Goal: Task Accomplishment & Management: Use online tool/utility

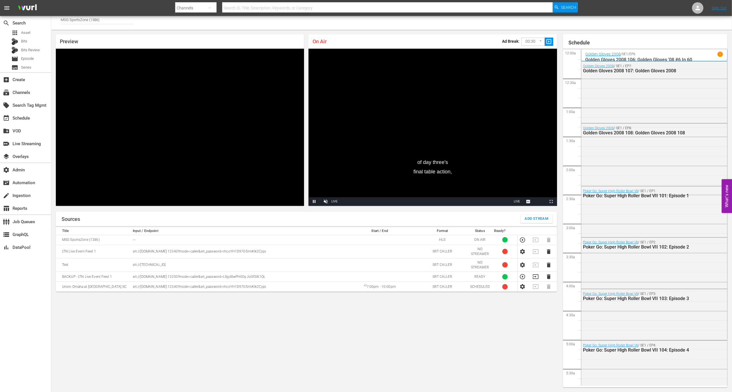
scroll to position [650, 0]
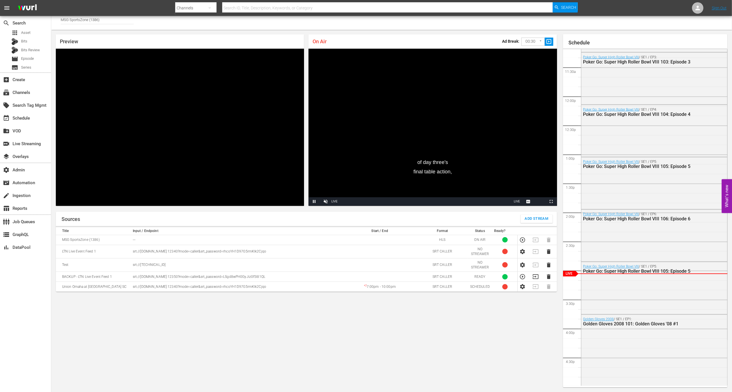
click at [522, 278] on icon "button" at bounding box center [522, 277] width 6 height 6
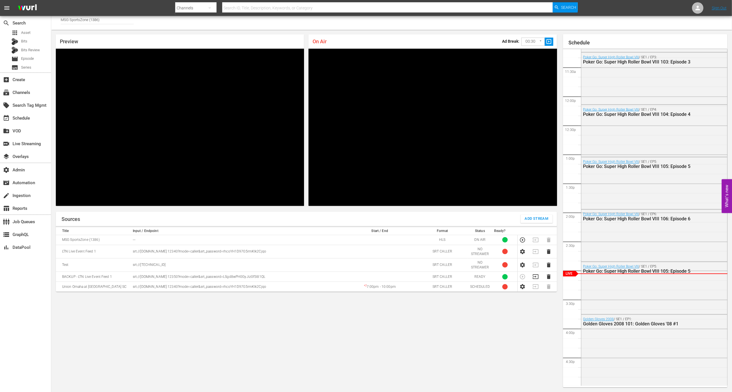
click at [443, 337] on div "Sources Add Stream Title Input / Endpoint Start / End Format Status Ready? MSG …" at bounding box center [306, 300] width 501 height 176
click at [524, 249] on icon "button" at bounding box center [522, 252] width 6 height 6
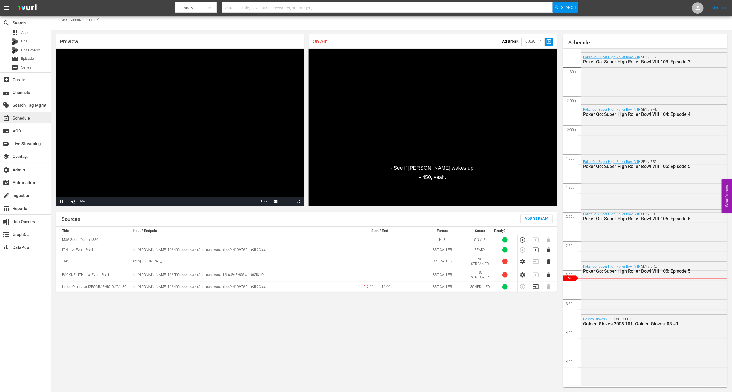
click at [36, 115] on div "event_available Schedule" at bounding box center [25, 117] width 51 height 11
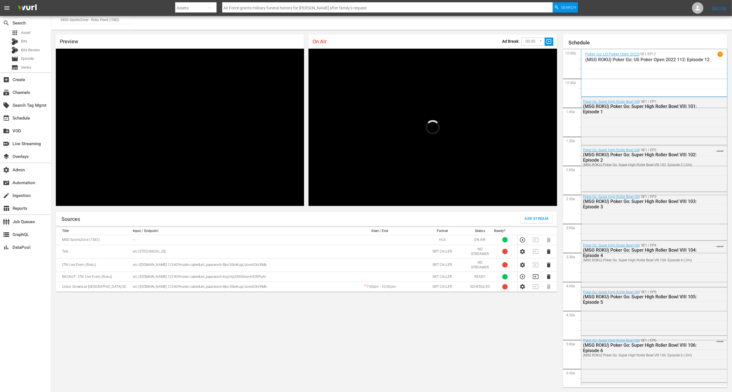
scroll to position [652, 0]
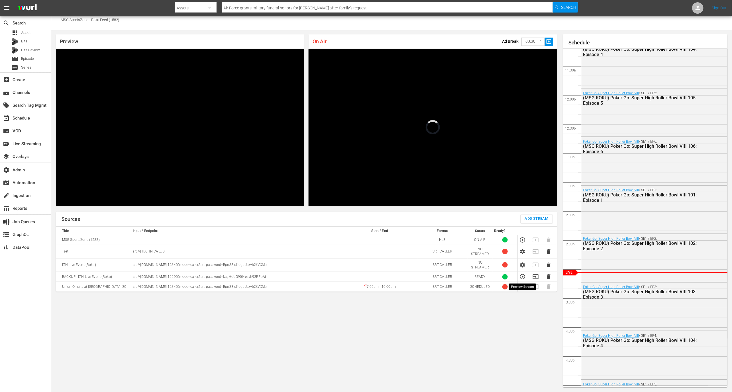
click at [520, 276] on icon "button" at bounding box center [522, 276] width 5 height 5
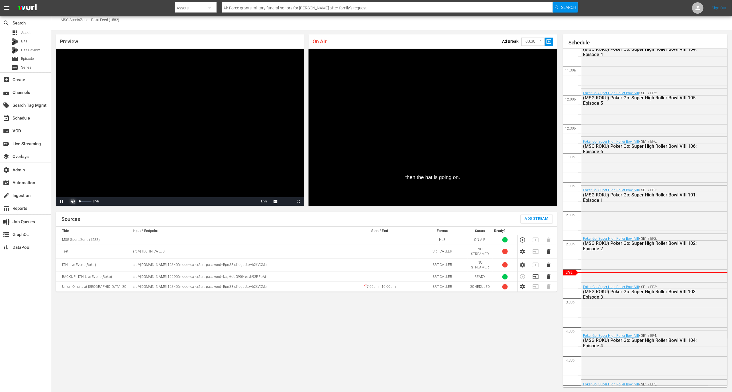
click at [73, 202] on span "Video Player" at bounding box center [73, 202] width 0 height 0
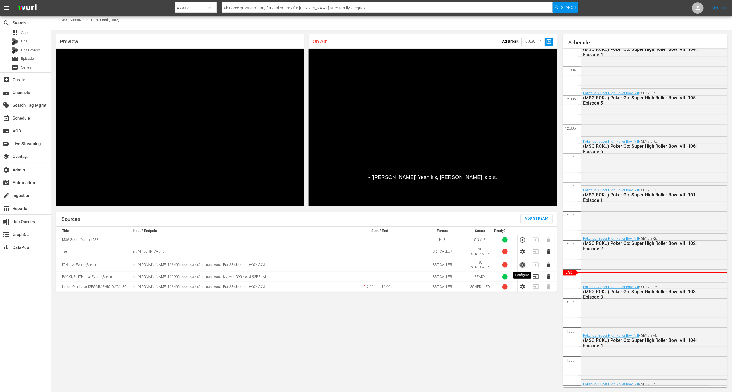
click at [523, 263] on icon "button" at bounding box center [522, 265] width 5 height 5
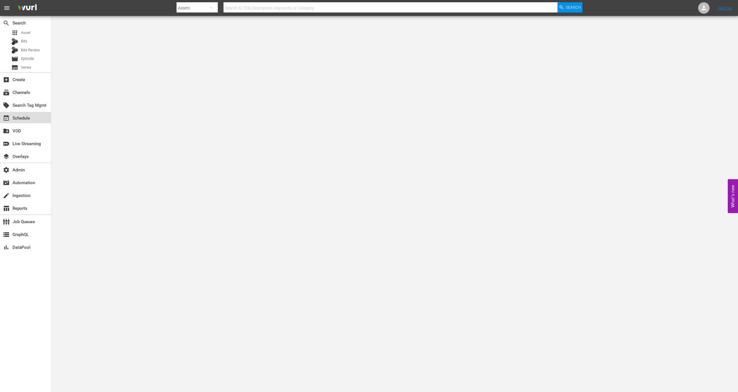
click at [40, 120] on div "event_available Schedule" at bounding box center [25, 117] width 51 height 11
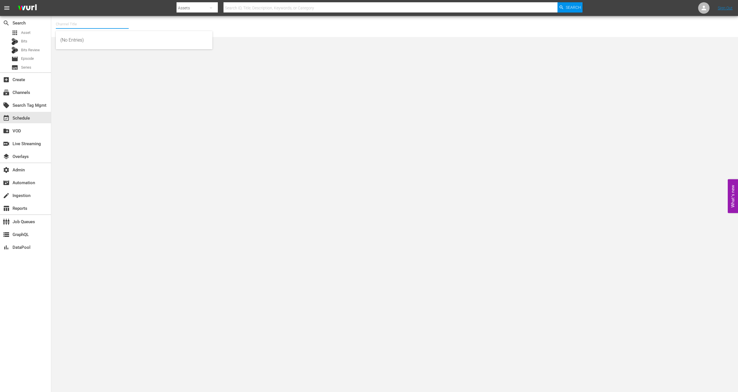
click at [74, 24] on input "text" at bounding box center [92, 24] width 73 height 14
click at [39, 90] on div "subscriptions Channels" at bounding box center [25, 91] width 51 height 11
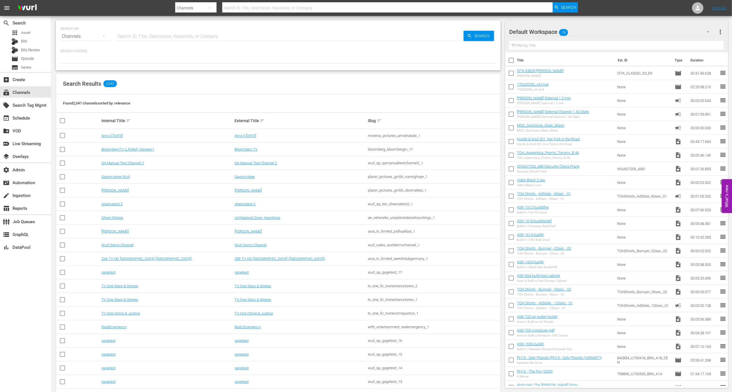
click at [110, 132] on td "Amo il Natale" at bounding box center [167, 136] width 133 height 14
click at [113, 135] on link "Amo il Natale" at bounding box center [112, 136] width 22 height 4
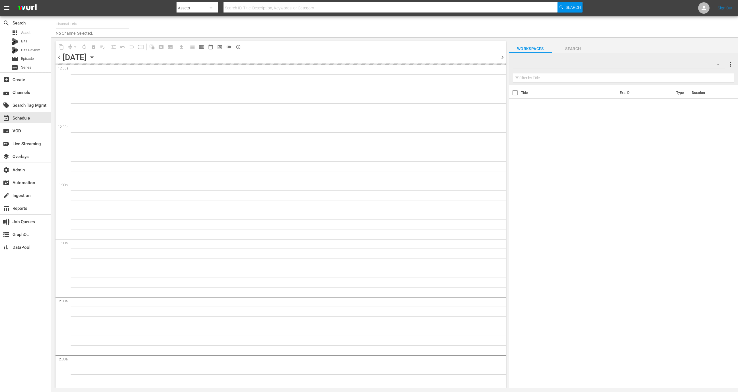
type input "All Weddings by WE tv (695)"
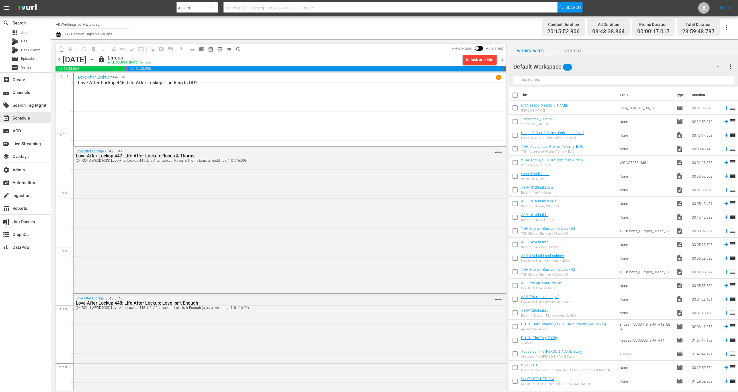
click at [503, 58] on span "chevron_right" at bounding box center [502, 59] width 7 height 7
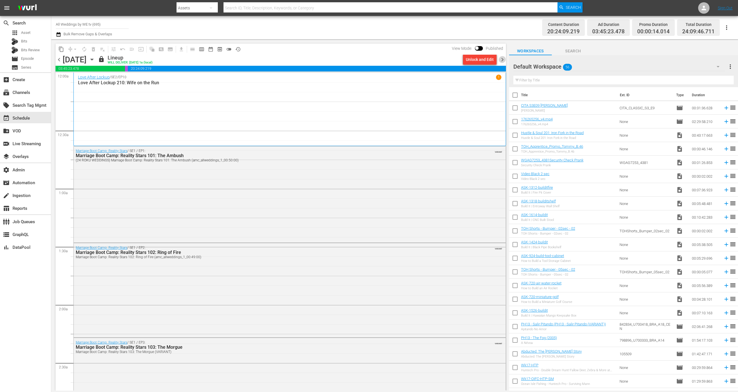
click at [502, 60] on span "chevron_right" at bounding box center [502, 59] width 7 height 7
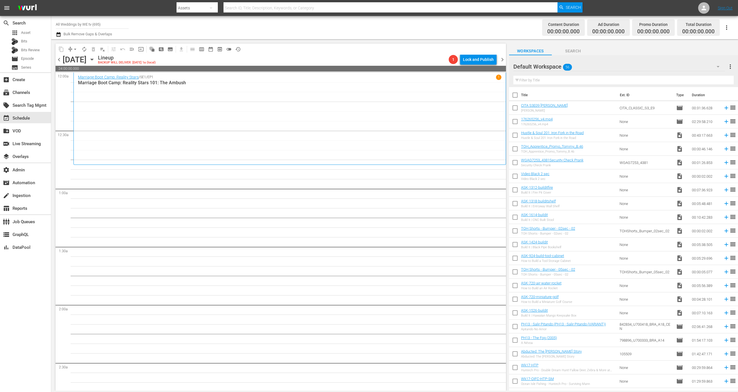
click at [59, 60] on span "chevron_left" at bounding box center [59, 59] width 7 height 7
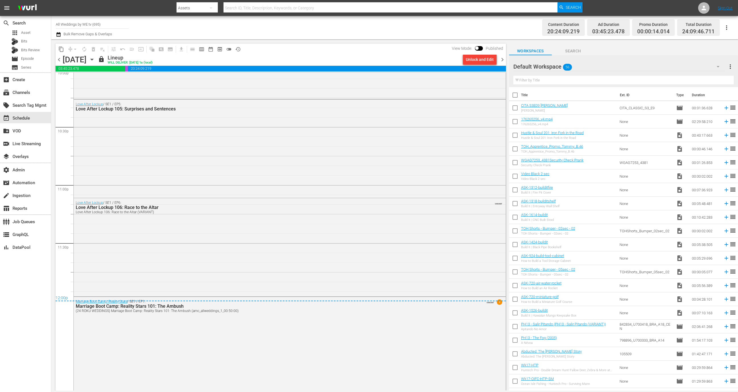
scroll to position [2563, 0]
click at [143, 366] on div "Marriage Boot Camp: Reality Stars / SE1 / EP1: Marriage Boot Camp: Reality Star…" at bounding box center [290, 342] width 432 height 95
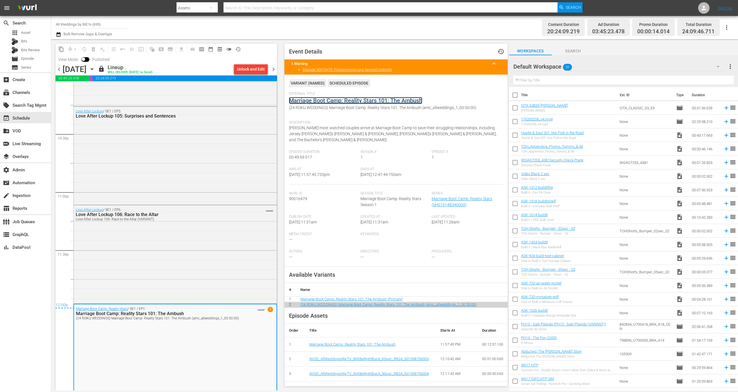
click at [391, 97] on link "Marriage Boot Camp: Reality Stars 101: The Ambush" at bounding box center [355, 100] width 133 height 7
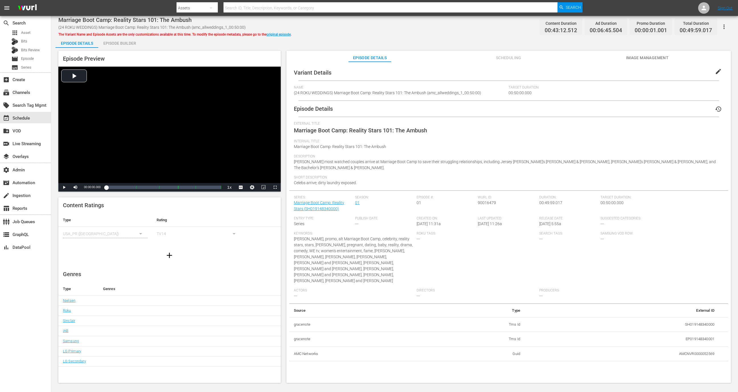
click at [695, 347] on td "AMCNVR0000052569" at bounding box center [622, 354] width 194 height 15
copy td "AMCNVR0000052569"
click at [20, 122] on div "event_available Schedule" at bounding box center [25, 117] width 51 height 11
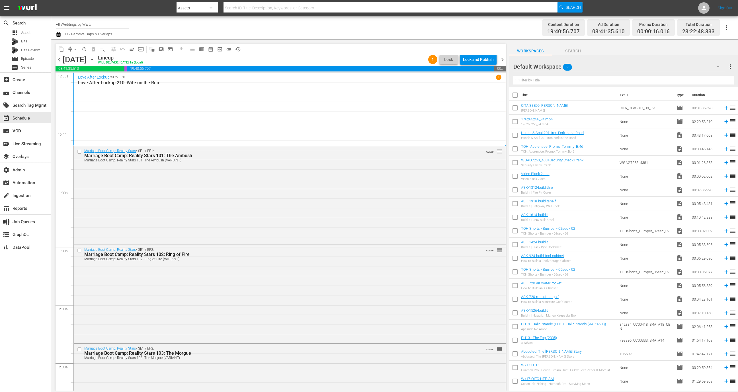
click at [58, 58] on span "chevron_left" at bounding box center [59, 59] width 7 height 7
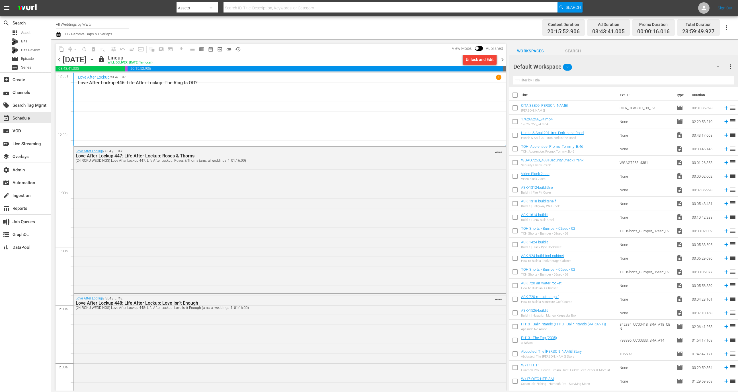
click at [504, 60] on span "chevron_right" at bounding box center [502, 59] width 7 height 7
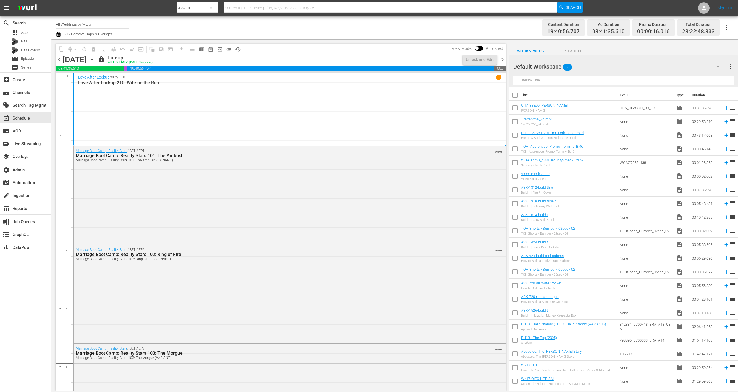
click at [502, 61] on span "chevron_right" at bounding box center [502, 59] width 7 height 7
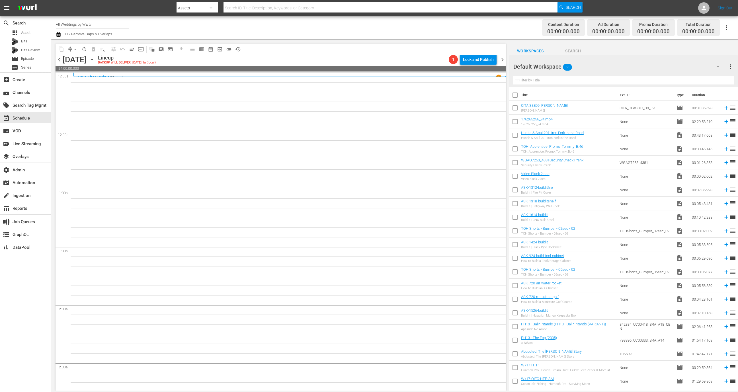
click at [505, 58] on span "chevron_right" at bounding box center [502, 59] width 7 height 7
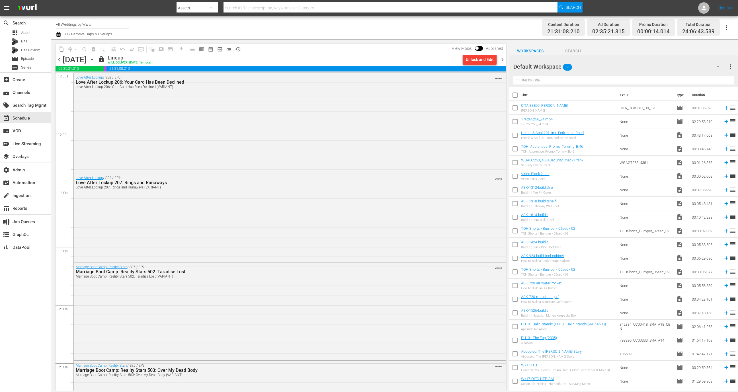
click at [504, 61] on span "chevron_right" at bounding box center [502, 59] width 7 height 7
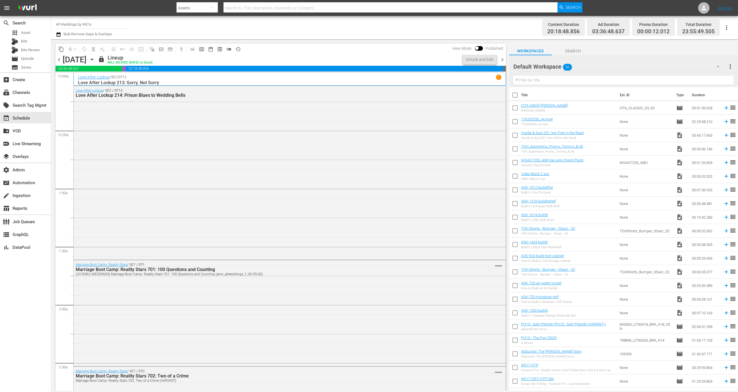
click at [503, 58] on span "chevron_right" at bounding box center [502, 59] width 7 height 7
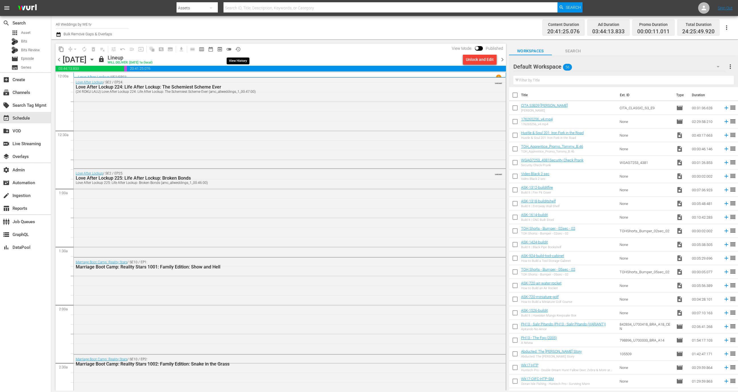
click at [237, 49] on span "history_outlined" at bounding box center [238, 49] width 6 height 6
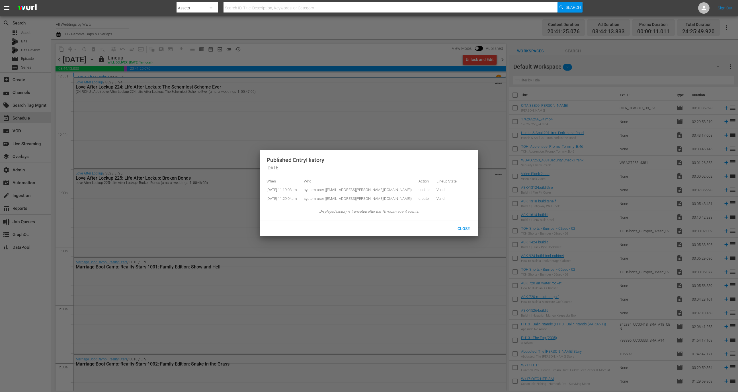
click at [512, 62] on div at bounding box center [369, 196] width 738 height 392
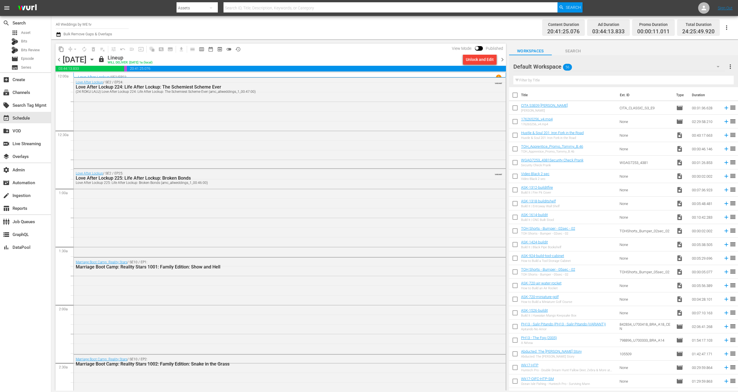
click at [505, 58] on span "chevron_right" at bounding box center [502, 59] width 7 height 7
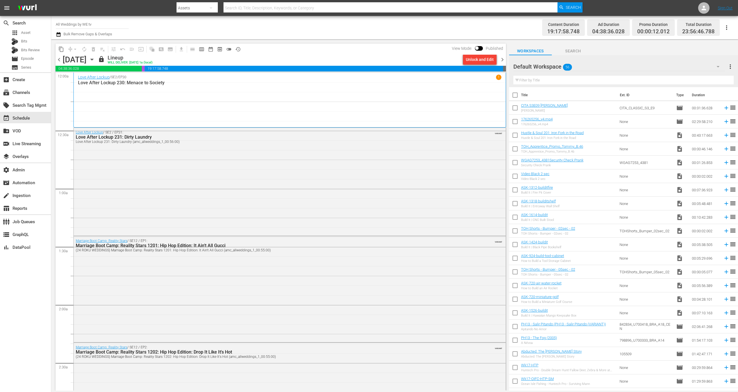
click at [59, 59] on span "chevron_left" at bounding box center [59, 59] width 7 height 7
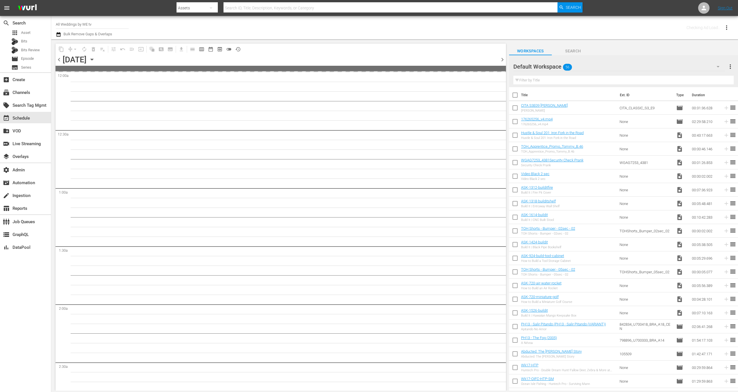
click at [59, 60] on span "chevron_left" at bounding box center [59, 59] width 7 height 7
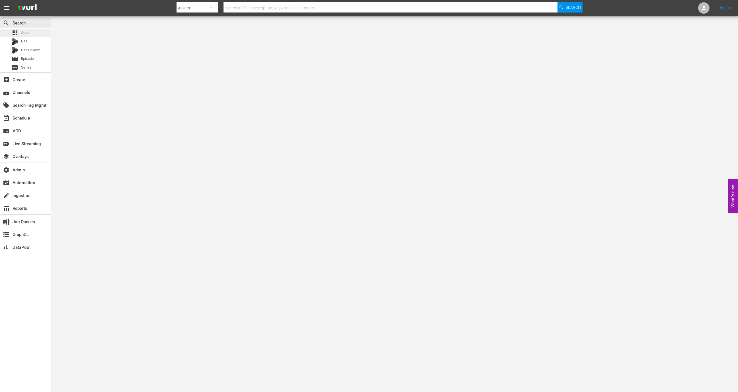
click at [34, 29] on div "apps Asset" at bounding box center [25, 33] width 51 height 8
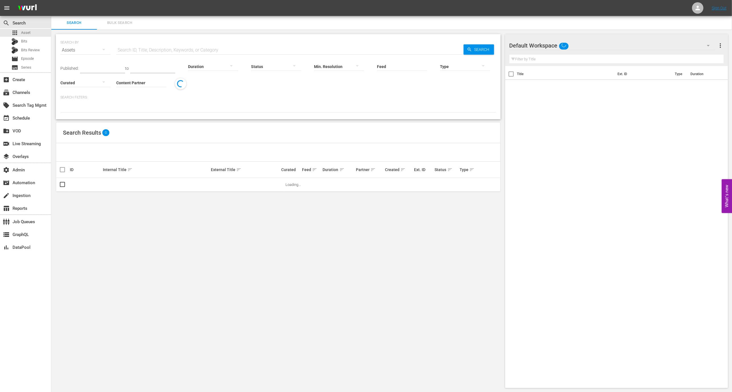
click at [127, 23] on span "Bulk Search" at bounding box center [119, 23] width 39 height 7
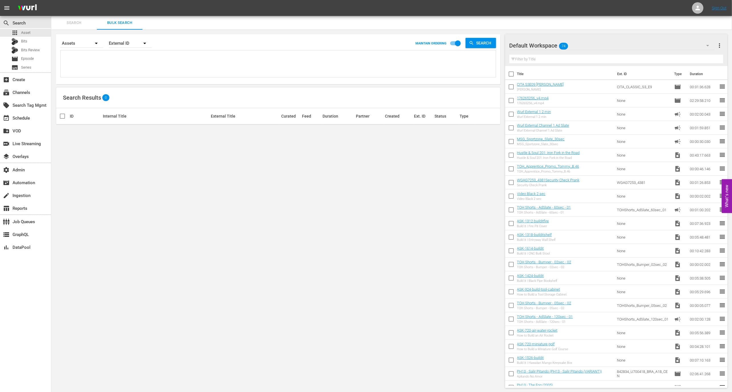
click at [124, 57] on textarea at bounding box center [279, 65] width 434 height 26
paste textarea "AMCNVR0000037695, AMCNVR0000059897, AMCNVR0000059898, AMCNVR0000059899, AMCNVR0…"
type textarea "AMCNVR0000037695, AMCNVR0000059897, AMCNVR0000059898, AMCNVR0000059899, AMCNVR0…"
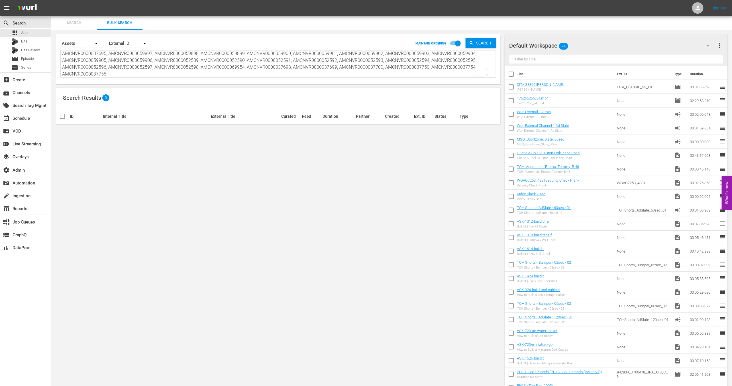
scroll to position [7, 0]
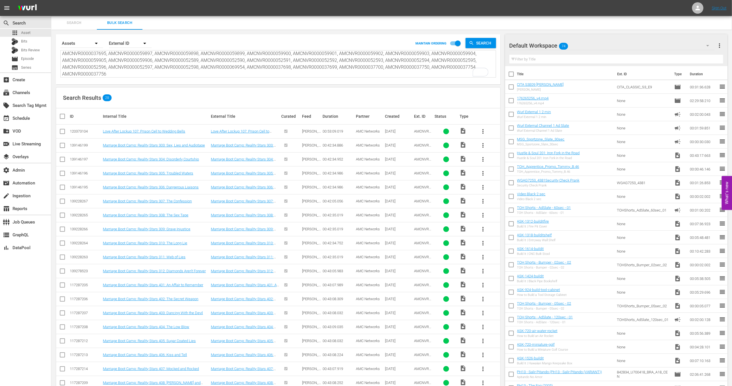
type textarea "AMCNVR0000037695, AMCNVR0000059897, AMCNVR0000059898, AMCNVR0000059899, AMCNVR0…"
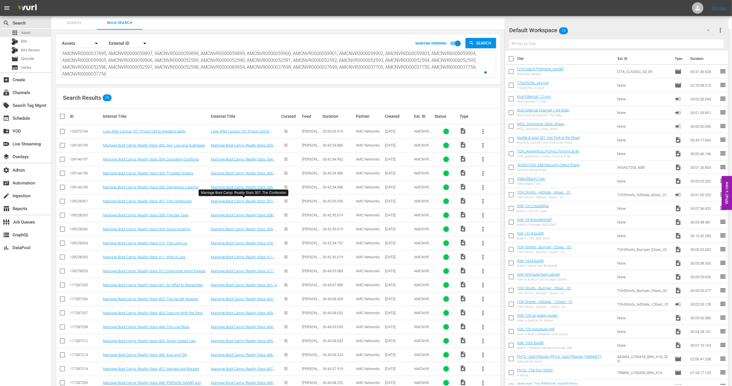
scroll to position [138, 0]
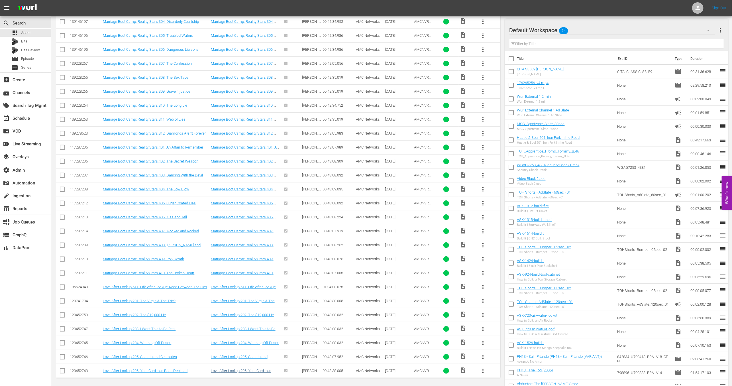
type textarea "AMCNVR0000037695, AMCNVR0000059897, AMCNVR0000059898, AMCNVR0000059899, AMCNVR0…"
click at [228, 368] on link "Love After Lockup 206: Your Card Has Been Declined" at bounding box center [241, 372] width 60 height 9
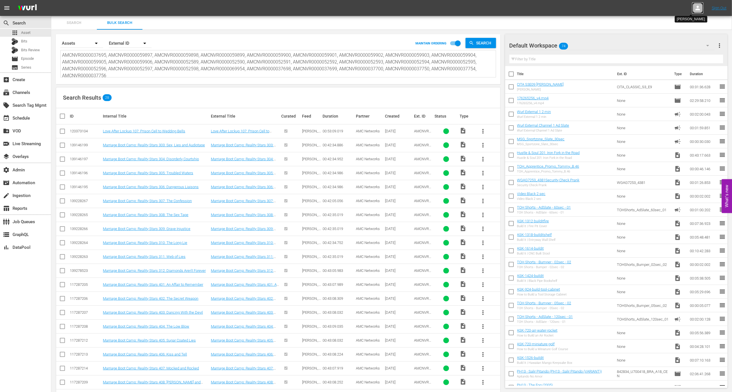
click at [701, 6] on div at bounding box center [697, 7] width 11 height 11
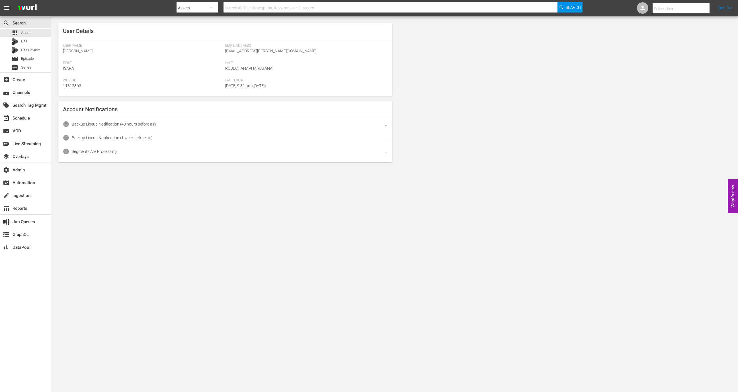
click at [690, 6] on input "text" at bounding box center [689, 9] width 73 height 14
click at [686, 24] on div "Maya Dayal <Maya.Dayal@amcnetworks.com>" at bounding box center [670, 25] width 89 height 14
type input "Maya Dayal (11313743)"
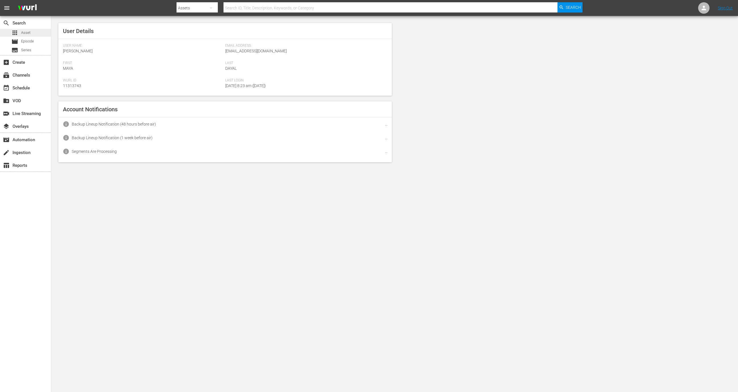
click at [39, 34] on div "apps Asset" at bounding box center [25, 33] width 51 height 8
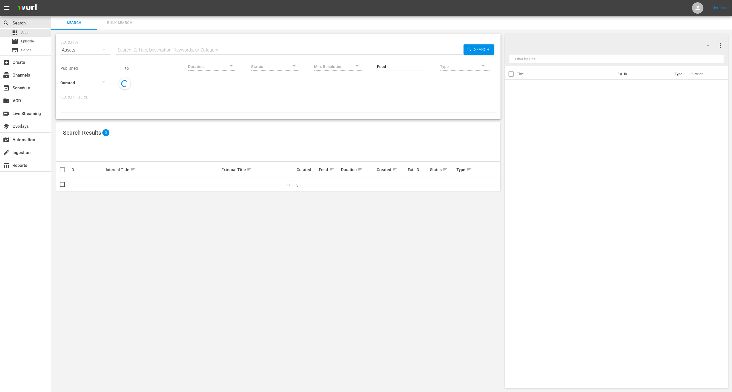
click at [126, 18] on button "Bulk Search" at bounding box center [120, 23] width 46 height 14
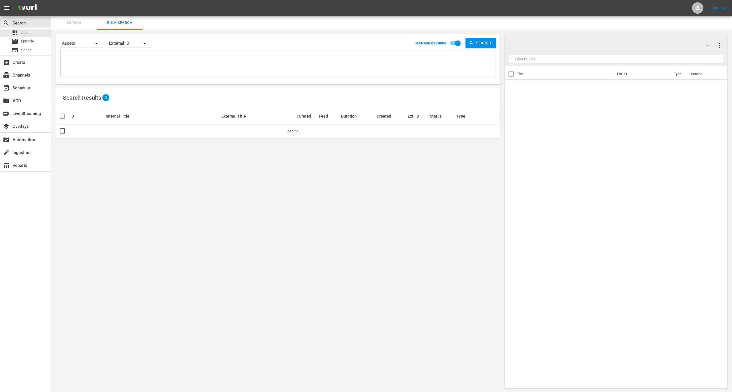
click at [131, 57] on textarea at bounding box center [279, 65] width 434 height 26
paste textarea "AMCNVR0000037695, AMCNVR0000059897, AMCNVR0000059898, AMCNVR0000059899, AMCNVR0…"
type textarea "AMCNVR0000037695, AMCNVR0000059897, AMCNVR0000059898, AMCNVR0000059899, AMCNVR0…"
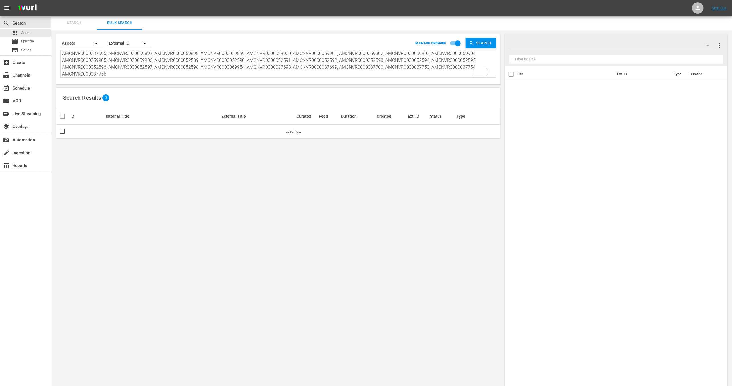
scroll to position [7, 0]
type textarea "AMCNVR0000037695, AMCNVR0000059897, AMCNVR0000059898, AMCNVR0000059899, AMCNVR0…"
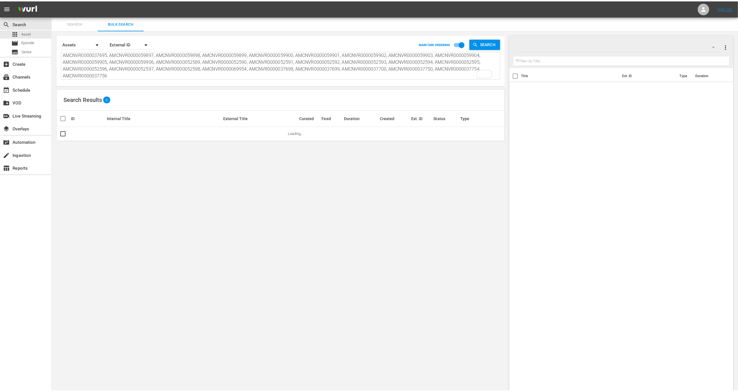
scroll to position [1, 0]
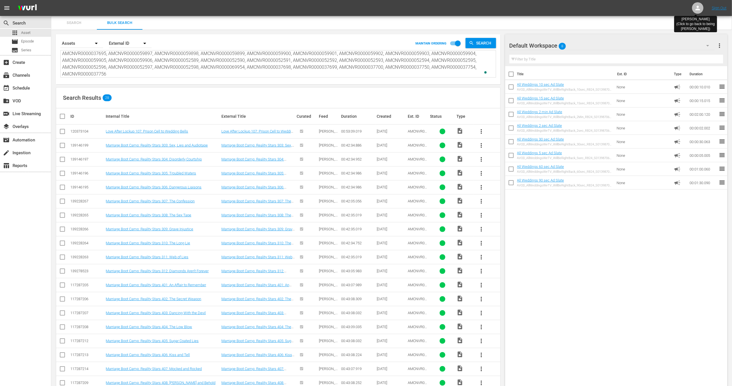
type textarea "AMCNVR0000037695, AMCNVR0000059897, AMCNVR0000059898, AMCNVR0000059899, AMCNVR0…"
click at [697, 8] on icon at bounding box center [697, 8] width 7 height 7
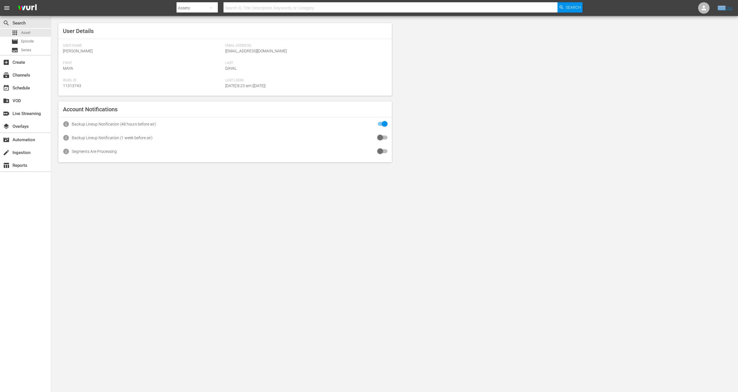
click at [697, 8] on nav "menu Search By Assets Search ID, Title, Description, Keywords, or Category Sear…" at bounding box center [369, 8] width 738 height 16
click at [701, 8] on icon at bounding box center [704, 8] width 7 height 7
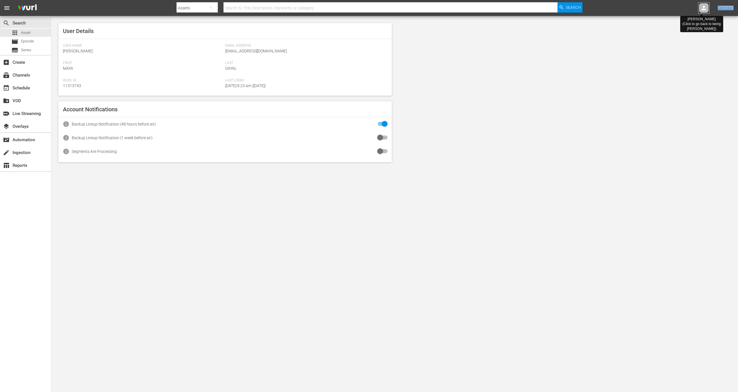
click at [701, 8] on icon at bounding box center [704, 8] width 7 height 7
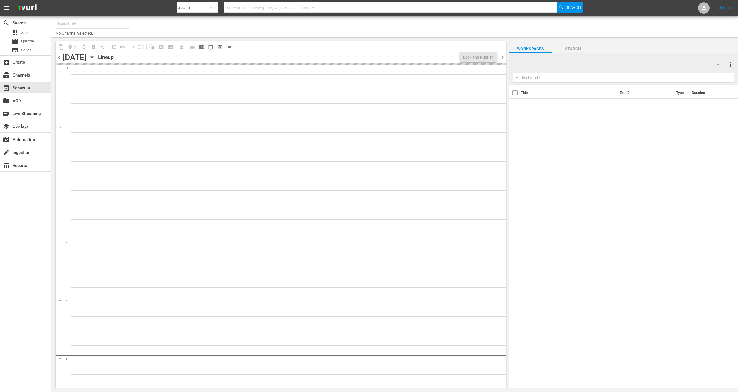
type input "All Weddings by WE tv (695)"
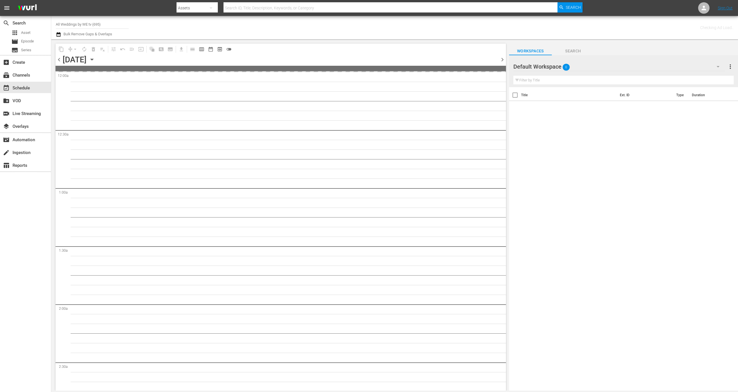
click at [59, 58] on span "chevron_left" at bounding box center [59, 59] width 7 height 7
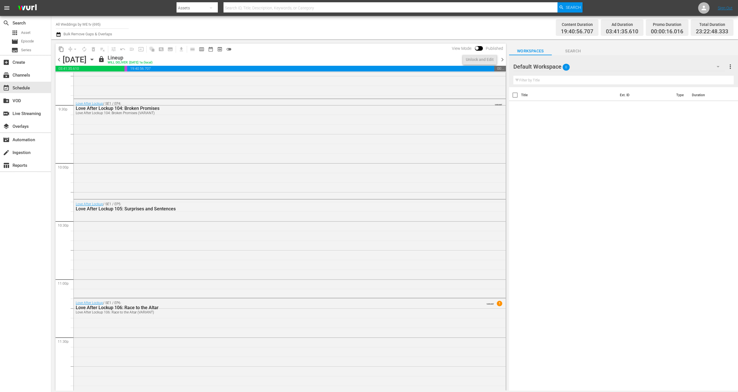
scroll to position [2472, 0]
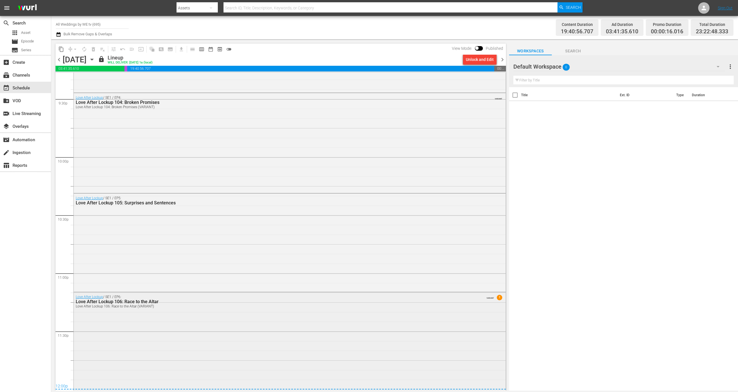
click at [165, 331] on div "Love After Lockup / SE1 / EP6: Love After Lockup 106: Race to the Altar Love Af…" at bounding box center [290, 341] width 432 height 97
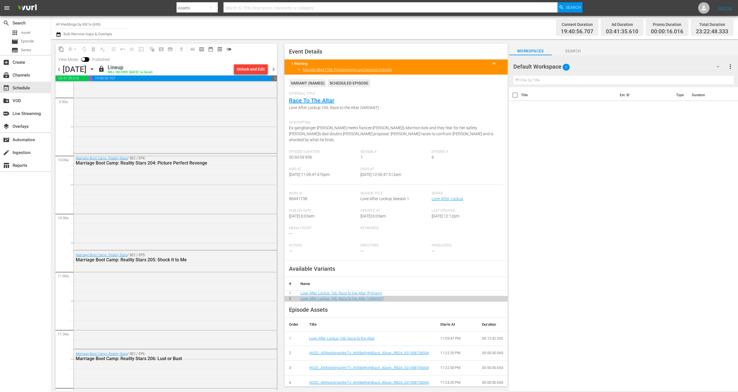
scroll to position [892, 0]
click at [63, 69] on div "[DATE]" at bounding box center [75, 69] width 24 height 9
click at [62, 69] on span "chevron_left" at bounding box center [59, 69] width 7 height 7
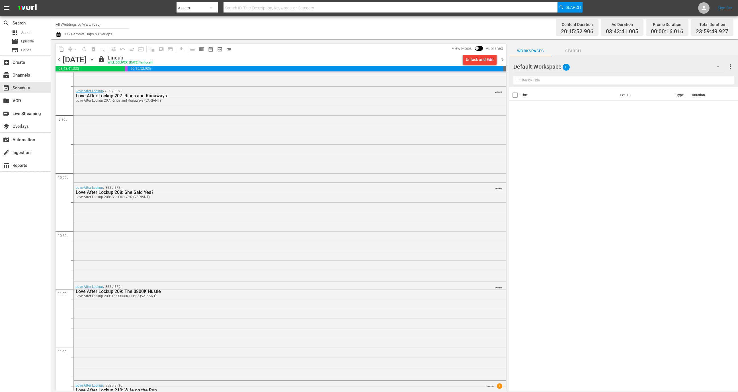
scroll to position [2545, 0]
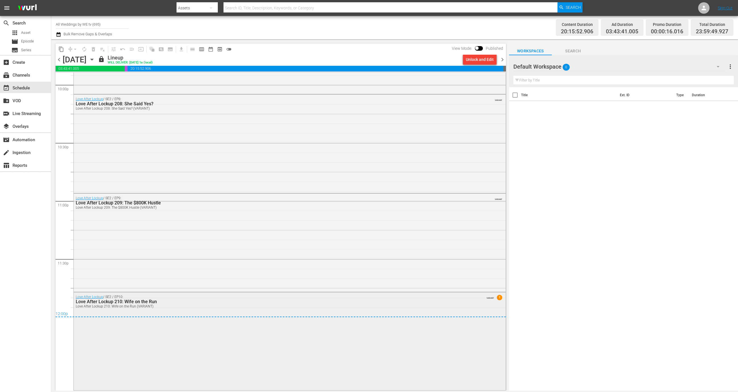
click at [153, 323] on div "Love After Lockup / SE2 / EP10: Love After Lockup 210: Wife on the Run Love Aft…" at bounding box center [290, 341] width 432 height 97
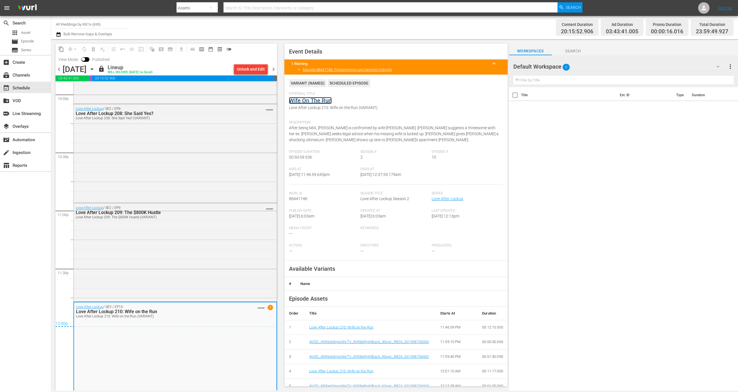
click at [319, 102] on link "Wife On The Run" at bounding box center [310, 100] width 43 height 7
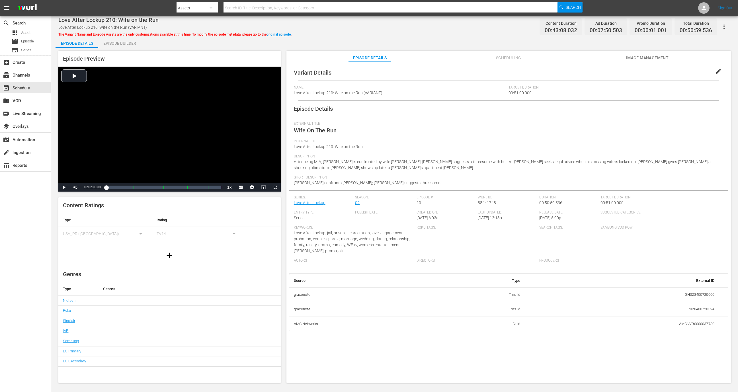
click at [690, 327] on td "AMCNVR0000037780" at bounding box center [622, 324] width 194 height 15
click at [690, 323] on td "AMCNVR0000037780" at bounding box center [622, 324] width 194 height 15
copy td "AMCNVR0000037780"
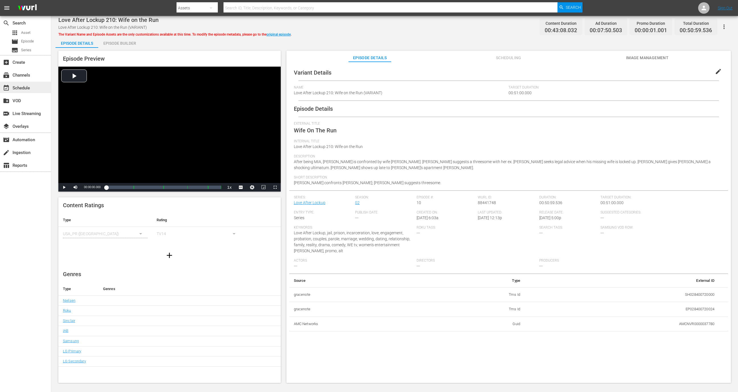
click at [40, 92] on div "event_available Schedule" at bounding box center [25, 87] width 51 height 11
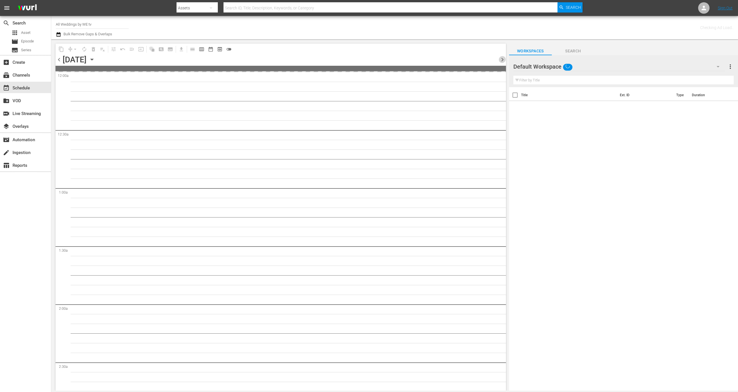
click at [503, 59] on span "chevron_right" at bounding box center [502, 59] width 7 height 7
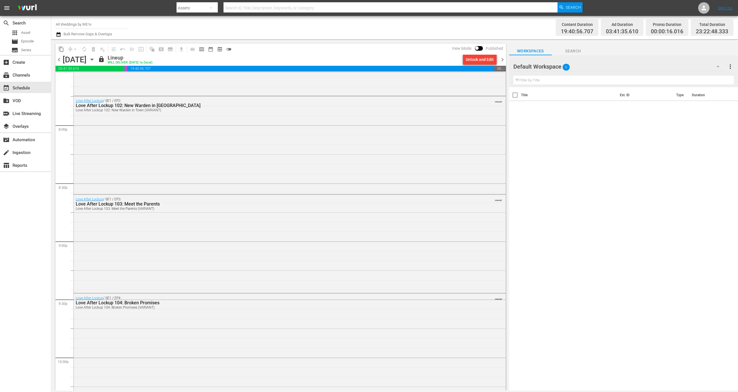
scroll to position [2472, 0]
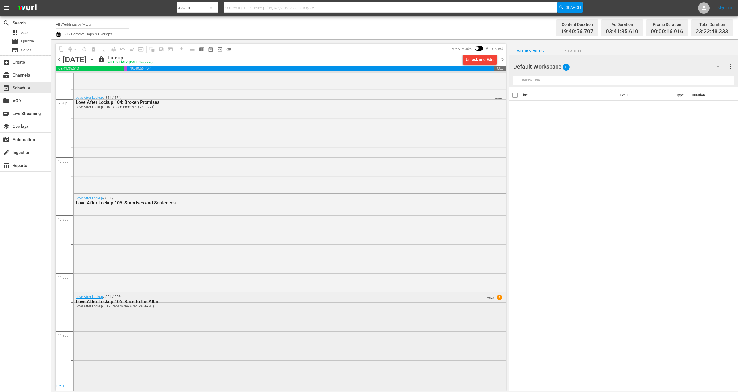
click at [264, 334] on div "Love After Lockup / SE1 / EP6: Love After Lockup 106: Race to the Altar Love Af…" at bounding box center [290, 341] width 432 height 97
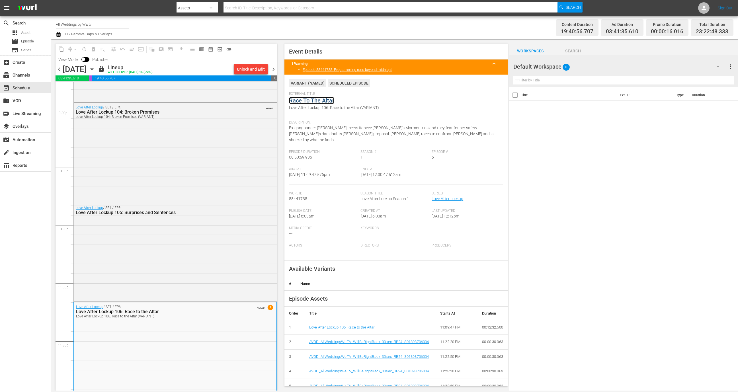
click at [314, 101] on link "Race To The Altar" at bounding box center [311, 100] width 45 height 7
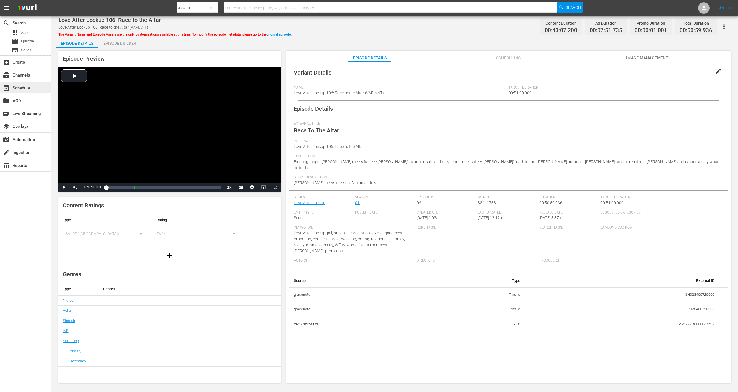
click at [42, 87] on div "event_available Schedule" at bounding box center [25, 87] width 51 height 11
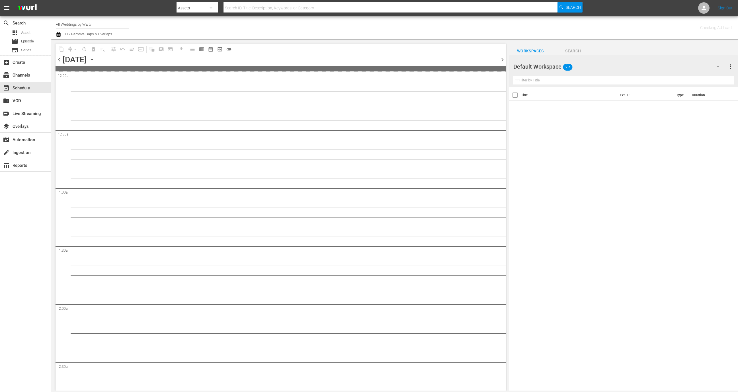
click at [504, 59] on span "chevron_right" at bounding box center [502, 59] width 7 height 7
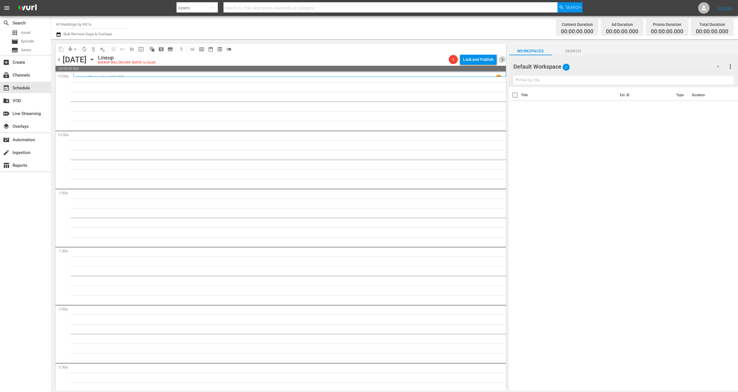
click at [500, 59] on span "chevron_right" at bounding box center [502, 59] width 7 height 7
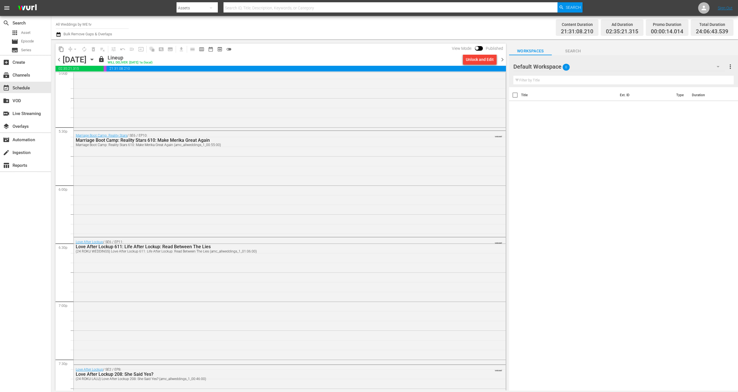
scroll to position [2484, 0]
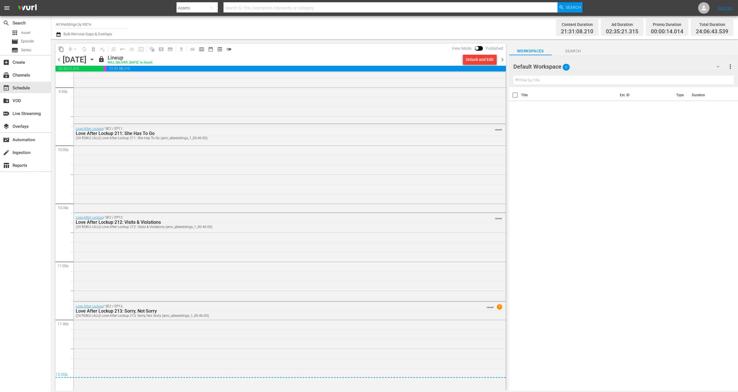
click at [57, 62] on span "chevron_left" at bounding box center [59, 59] width 7 height 7
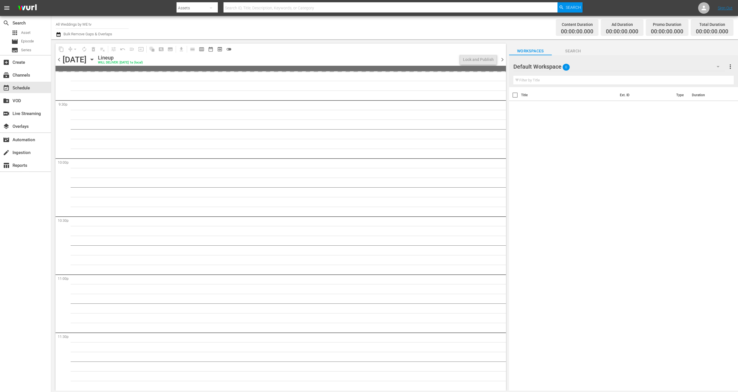
scroll to position [2471, 0]
click at [58, 62] on span "chevron_left" at bounding box center [59, 59] width 7 height 7
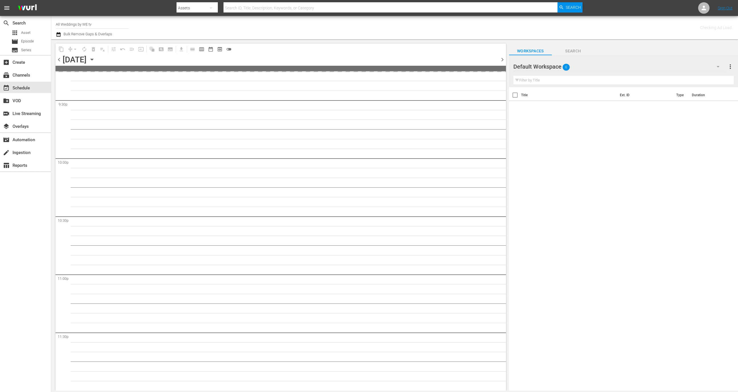
scroll to position [2471, 0]
click at [701, 6] on icon at bounding box center [704, 8] width 7 height 7
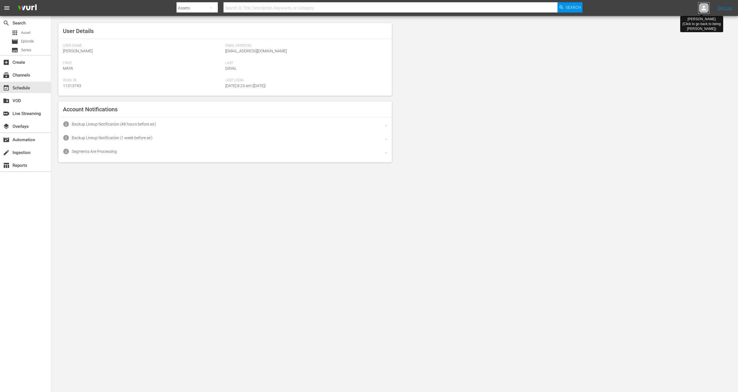
click at [701, 6] on icon at bounding box center [704, 8] width 7 height 7
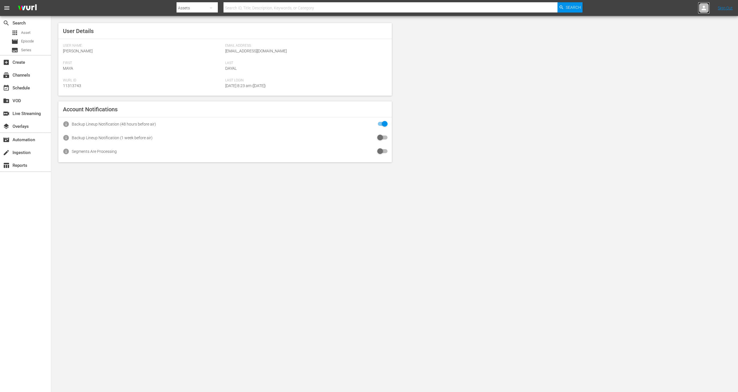
click at [703, 8] on icon at bounding box center [704, 8] width 7 height 7
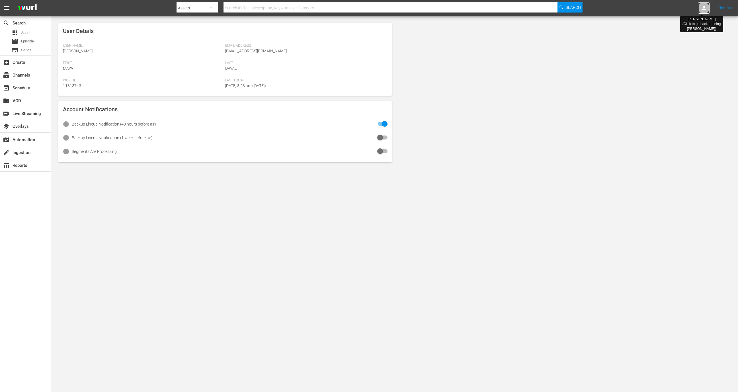
click at [703, 8] on icon at bounding box center [704, 8] width 7 height 7
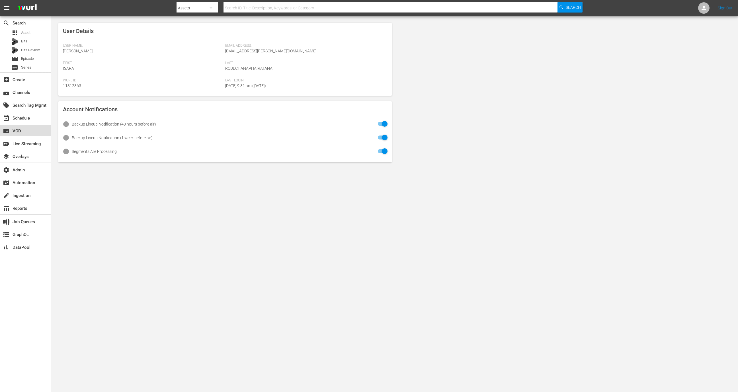
click at [13, 125] on div "create_new_folder VOD" at bounding box center [25, 130] width 51 height 11
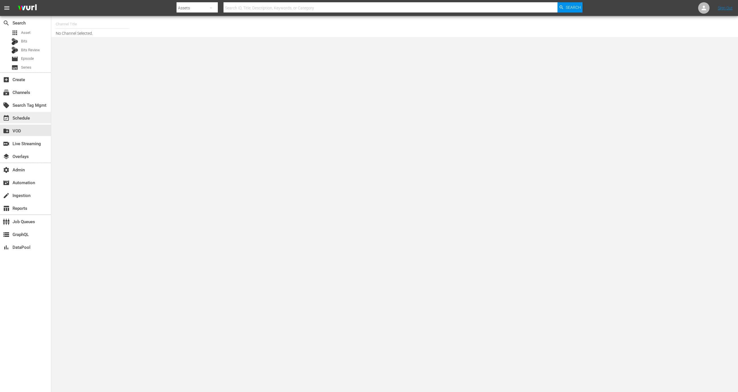
click at [15, 117] on div "event_available Schedule" at bounding box center [16, 117] width 32 height 5
click at [95, 23] on input "text" at bounding box center [92, 24] width 73 height 14
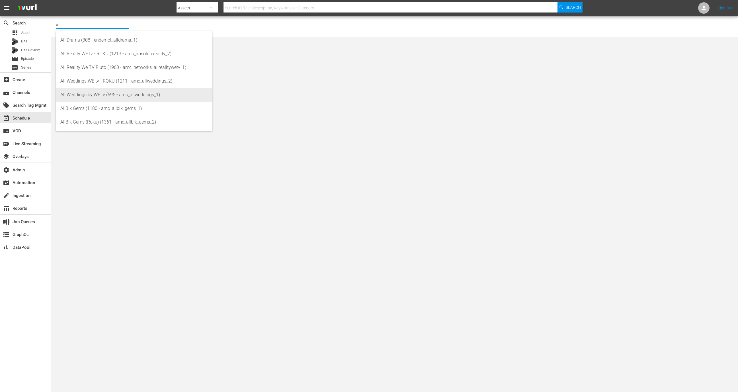
click at [106, 91] on div "All Weddings by WE tv (695 - amc_allweddings_1)" at bounding box center [134, 95] width 148 height 14
type input "All Weddings by WE tv (695 - amc_allweddings_1)"
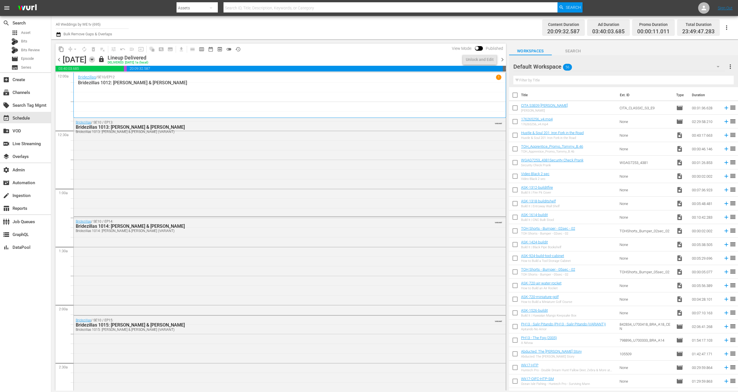
click at [95, 61] on icon "button" at bounding box center [92, 59] width 6 height 6
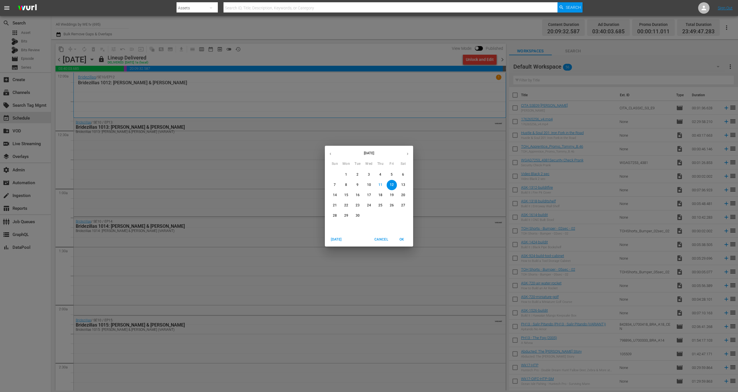
click at [405, 153] on button "button" at bounding box center [407, 153] width 11 height 11
click at [378, 176] on span "2" at bounding box center [380, 174] width 10 height 5
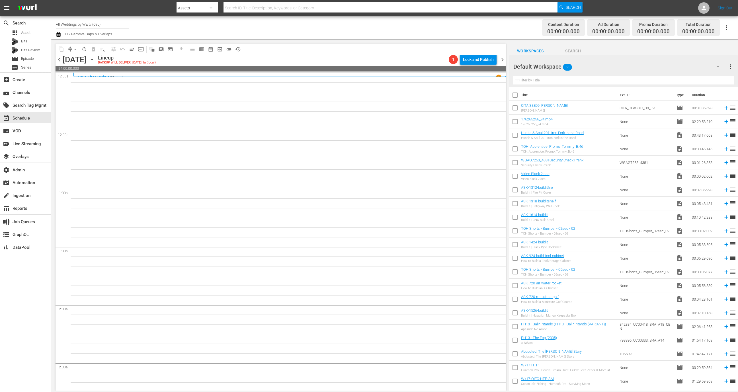
click at [59, 58] on span "chevron_left" at bounding box center [59, 59] width 7 height 7
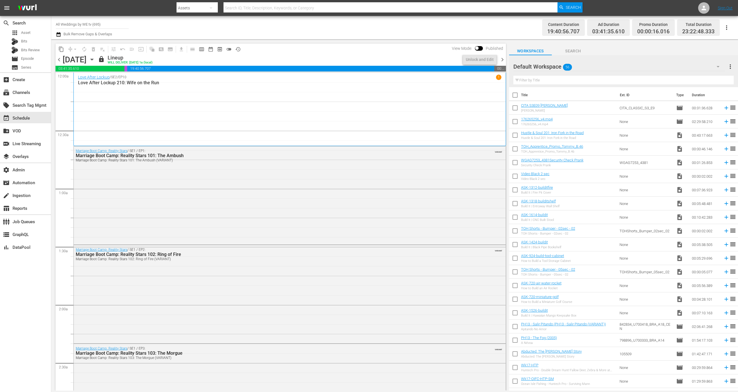
click at [504, 58] on span "chevron_right" at bounding box center [502, 59] width 7 height 7
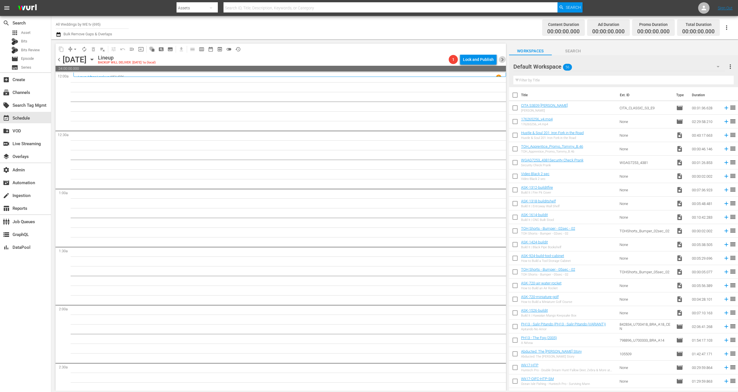
click at [503, 57] on span "chevron_right" at bounding box center [502, 59] width 7 height 7
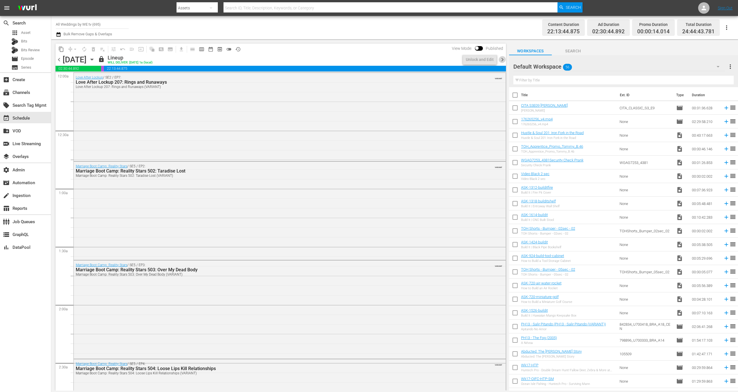
click at [502, 61] on span "chevron_right" at bounding box center [502, 59] width 7 height 7
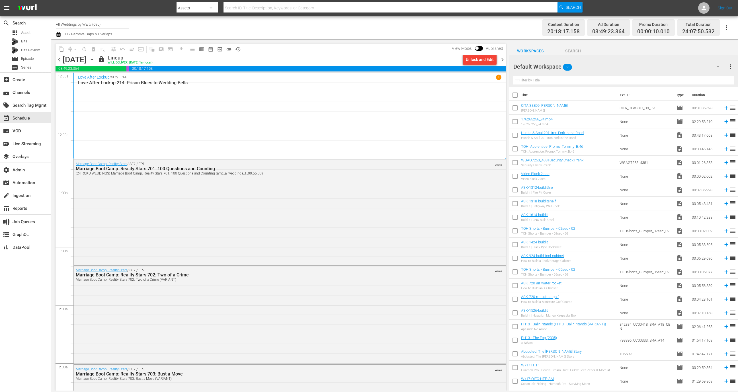
click at [59, 56] on div "chevron_left [DATE] [DATE] lock Lineup WILL DELIVER: [DATE] 1a (local) Unlock a…" at bounding box center [281, 60] width 451 height 11
click at [59, 57] on span "chevron_left" at bounding box center [59, 59] width 7 height 7
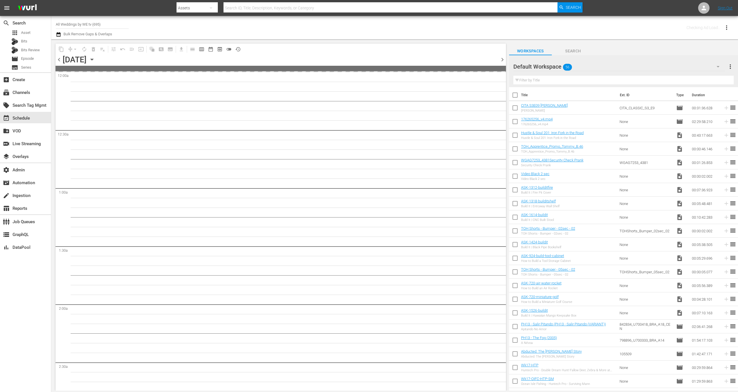
click at [59, 59] on span "chevron_left" at bounding box center [59, 59] width 7 height 7
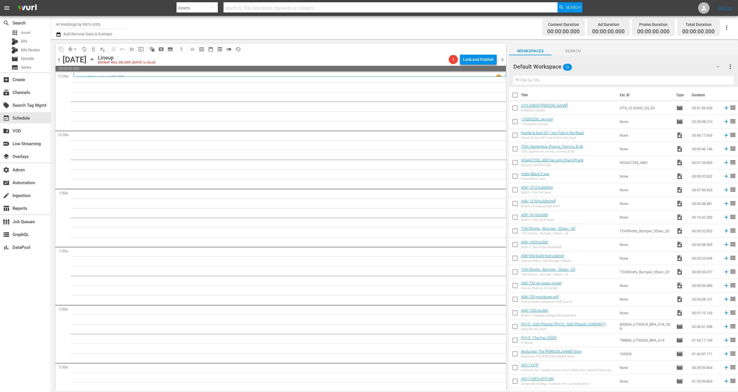
click at [501, 58] on span "chevron_right" at bounding box center [502, 59] width 7 height 7
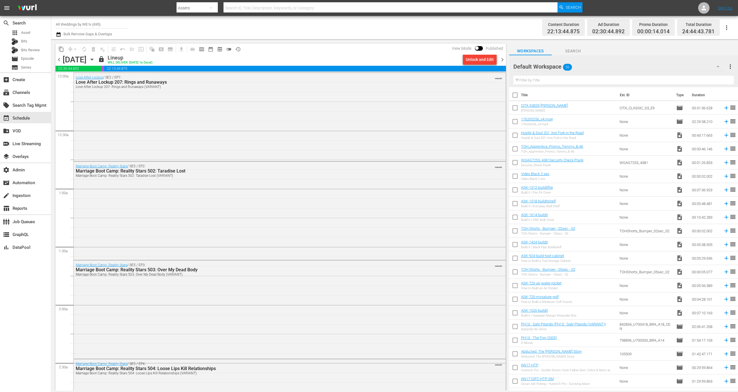
click at [479, 47] on span at bounding box center [479, 48] width 8 height 5
click at [60, 58] on span "chevron_left" at bounding box center [59, 59] width 7 height 7
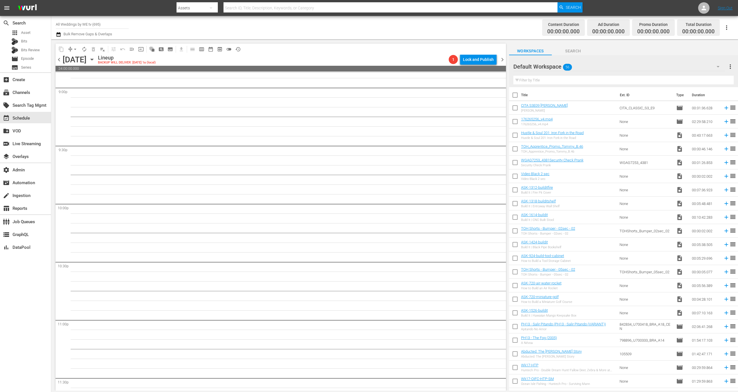
scroll to position [2471, 0]
